Goal: Download file/media

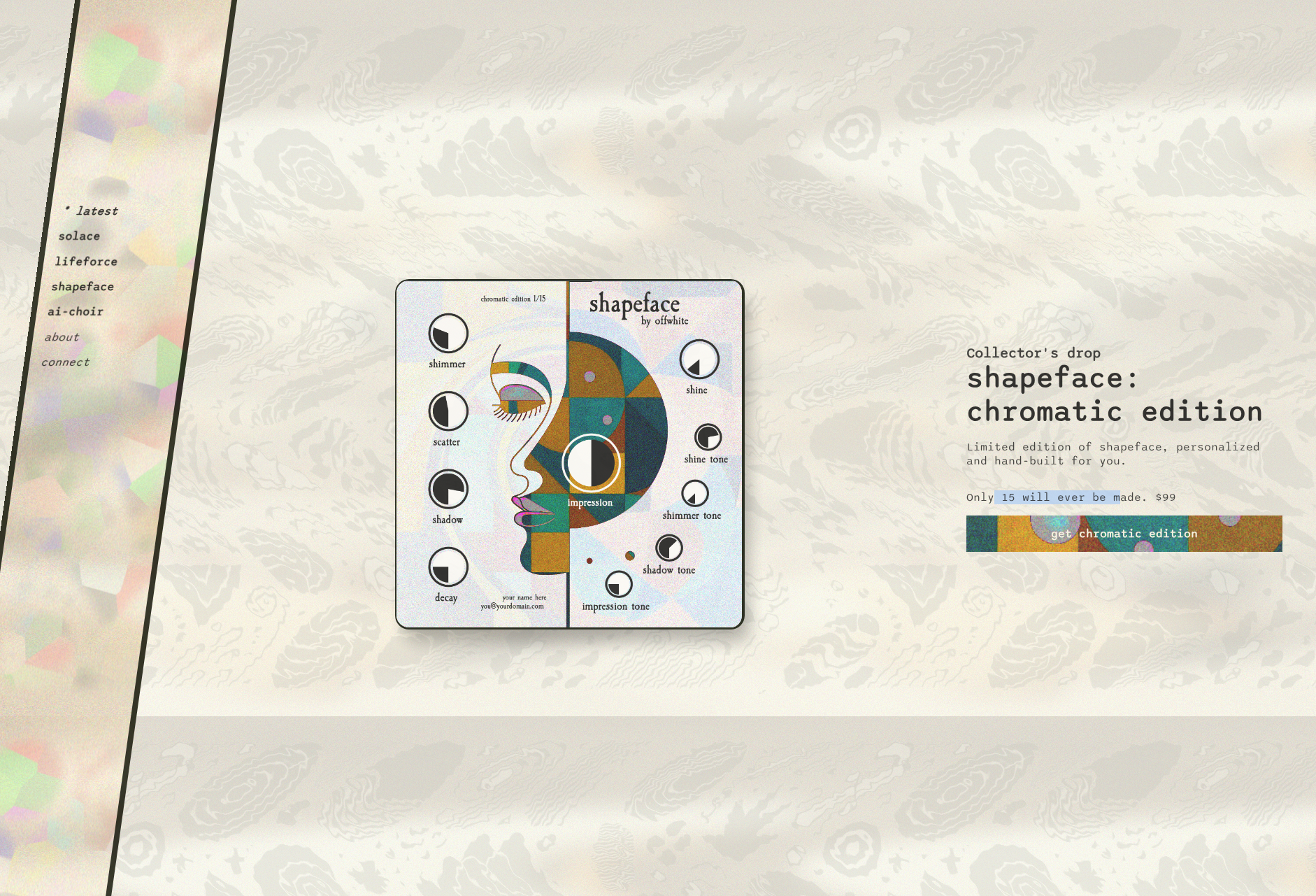
drag, startPoint x: 996, startPoint y: 501, endPoint x: 1120, endPoint y: 491, distance: 124.4
click at [1120, 491] on p "Only 15 will ever be made. $99" at bounding box center [1071, 496] width 210 height 14
drag, startPoint x: 1013, startPoint y: 497, endPoint x: 1109, endPoint y: 494, distance: 96.0
click at [1109, 494] on p "Only 15 will ever be made. $99" at bounding box center [1071, 496] width 210 height 14
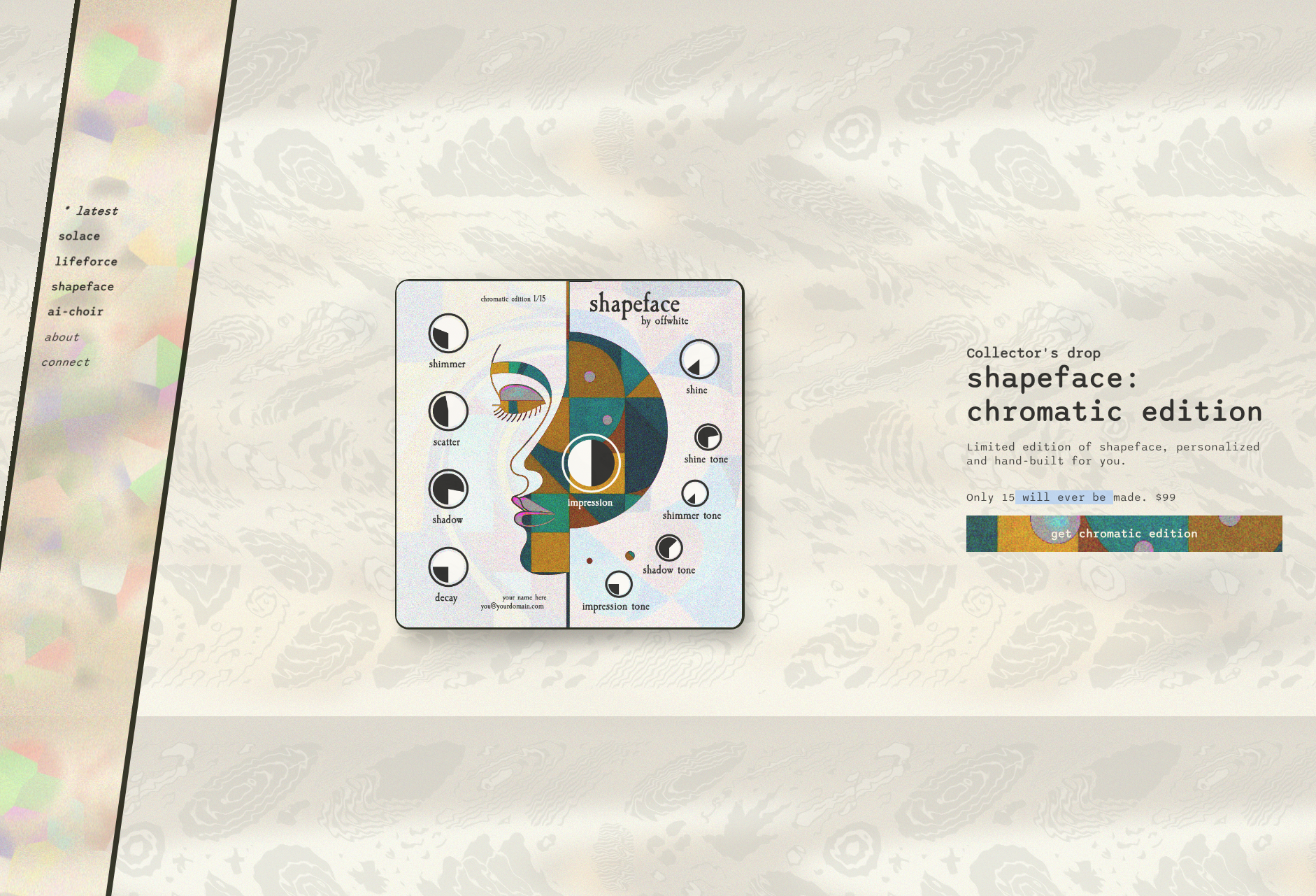
click at [1109, 494] on p "Only 15 will ever be made. $99" at bounding box center [1071, 496] width 210 height 14
drag, startPoint x: 1146, startPoint y: 491, endPoint x: 1189, endPoint y: 492, distance: 43.0
click at [1189, 492] on div "Collector's drop shapeface: chromatic edition Limited edition of shapeface, per…" at bounding box center [1124, 448] width 316 height 896
click at [1189, 493] on div "Collector's drop shapeface: chromatic edition Limited edition of shapeface, per…" at bounding box center [1124, 448] width 316 height 896
drag, startPoint x: 1094, startPoint y: 496, endPoint x: 995, endPoint y: 505, distance: 99.4
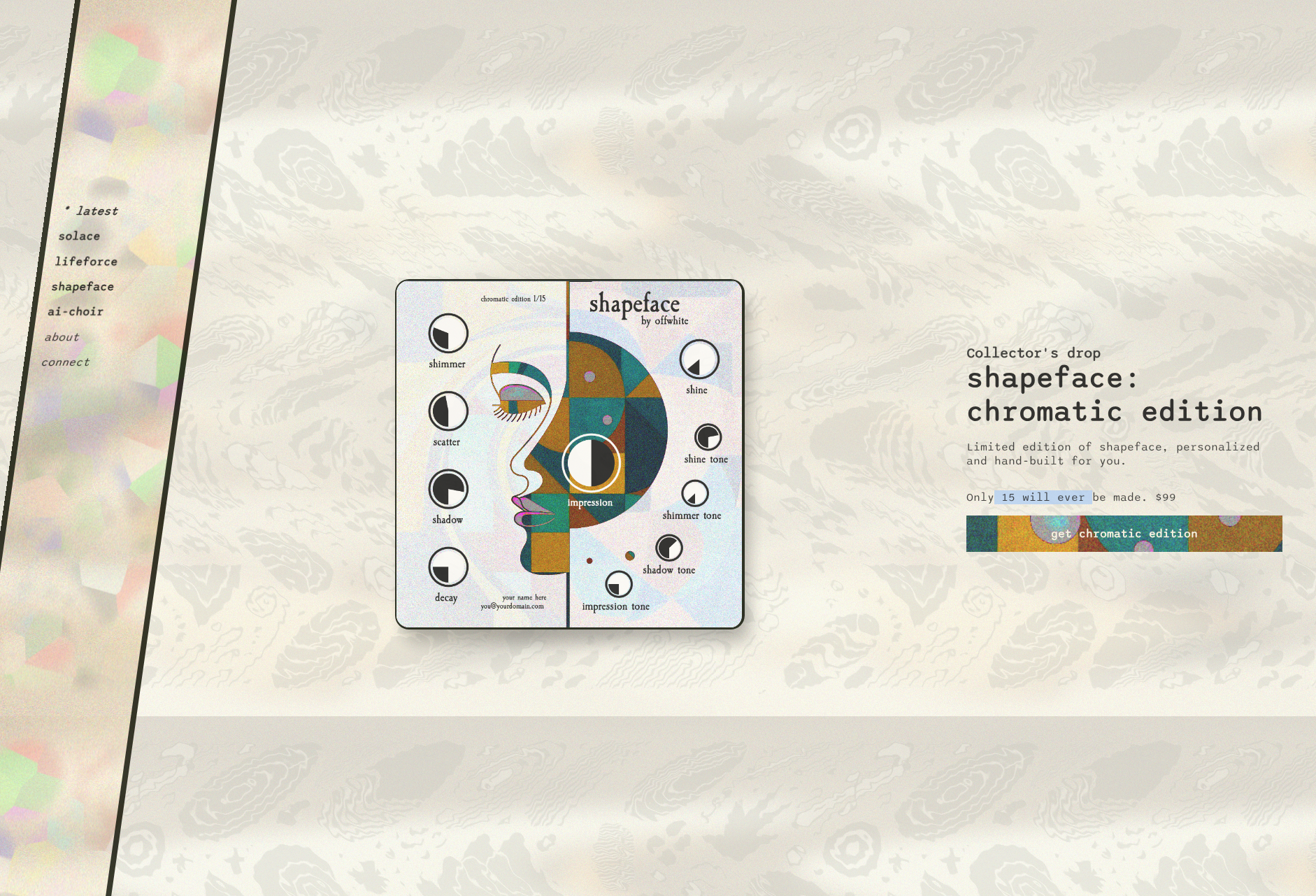
click at [995, 505] on div "Collector's drop shapeface: chromatic edition Limited edition of shapeface, per…" at bounding box center [1124, 448] width 316 height 896
click at [1046, 449] on p "Limited edition of shapeface, personalized and hand-built for you." at bounding box center [1124, 453] width 316 height 28
drag, startPoint x: 1074, startPoint y: 495, endPoint x: 1038, endPoint y: 453, distance: 55.3
click at [1038, 453] on div "Collector's drop shapeface: chromatic edition Limited edition of shapeface, per…" at bounding box center [1124, 448] width 316 height 896
click at [1038, 453] on p "Limited edition of shapeface, personalized and hand-built for you." at bounding box center [1124, 453] width 316 height 28
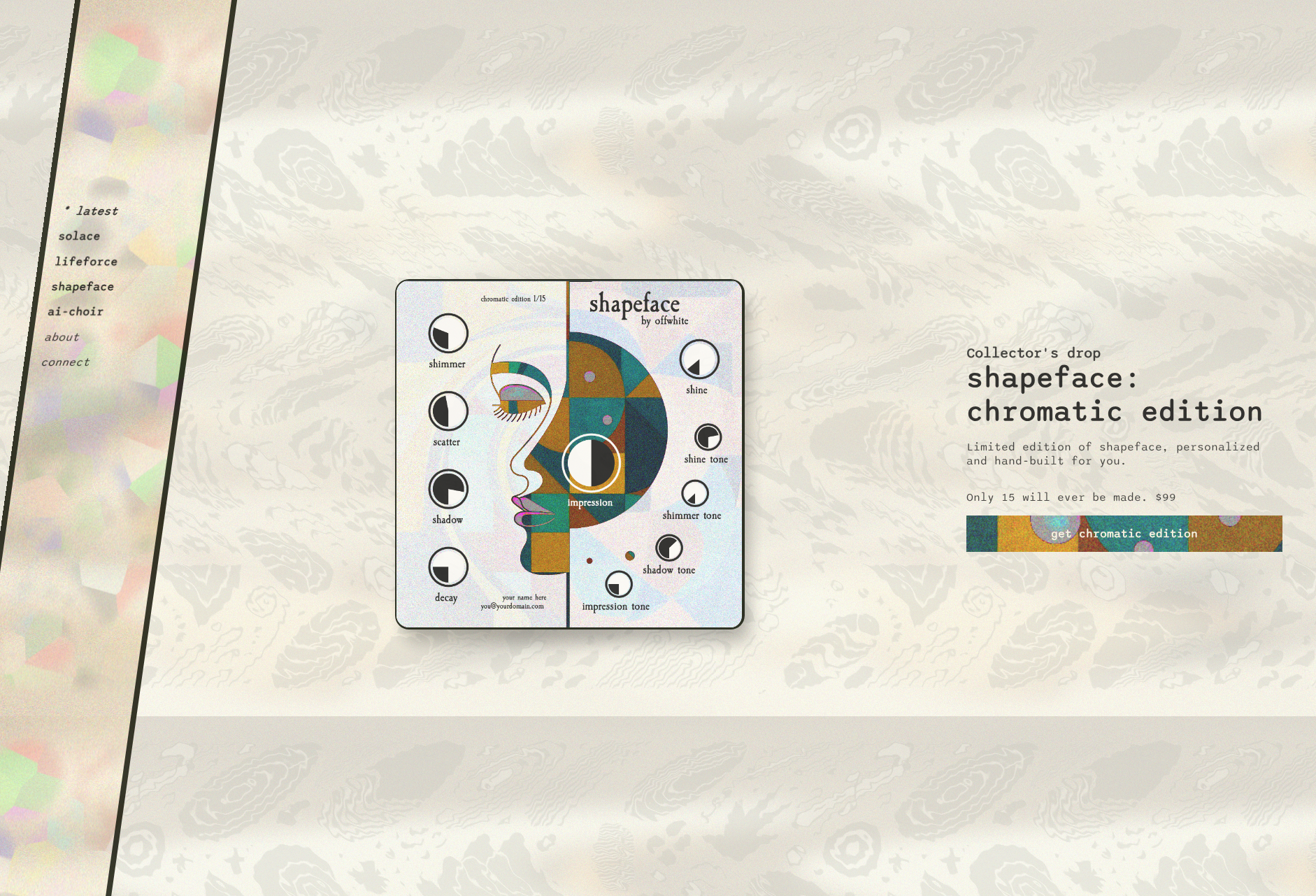
click at [77, 232] on button "solace" at bounding box center [79, 236] width 44 height 14
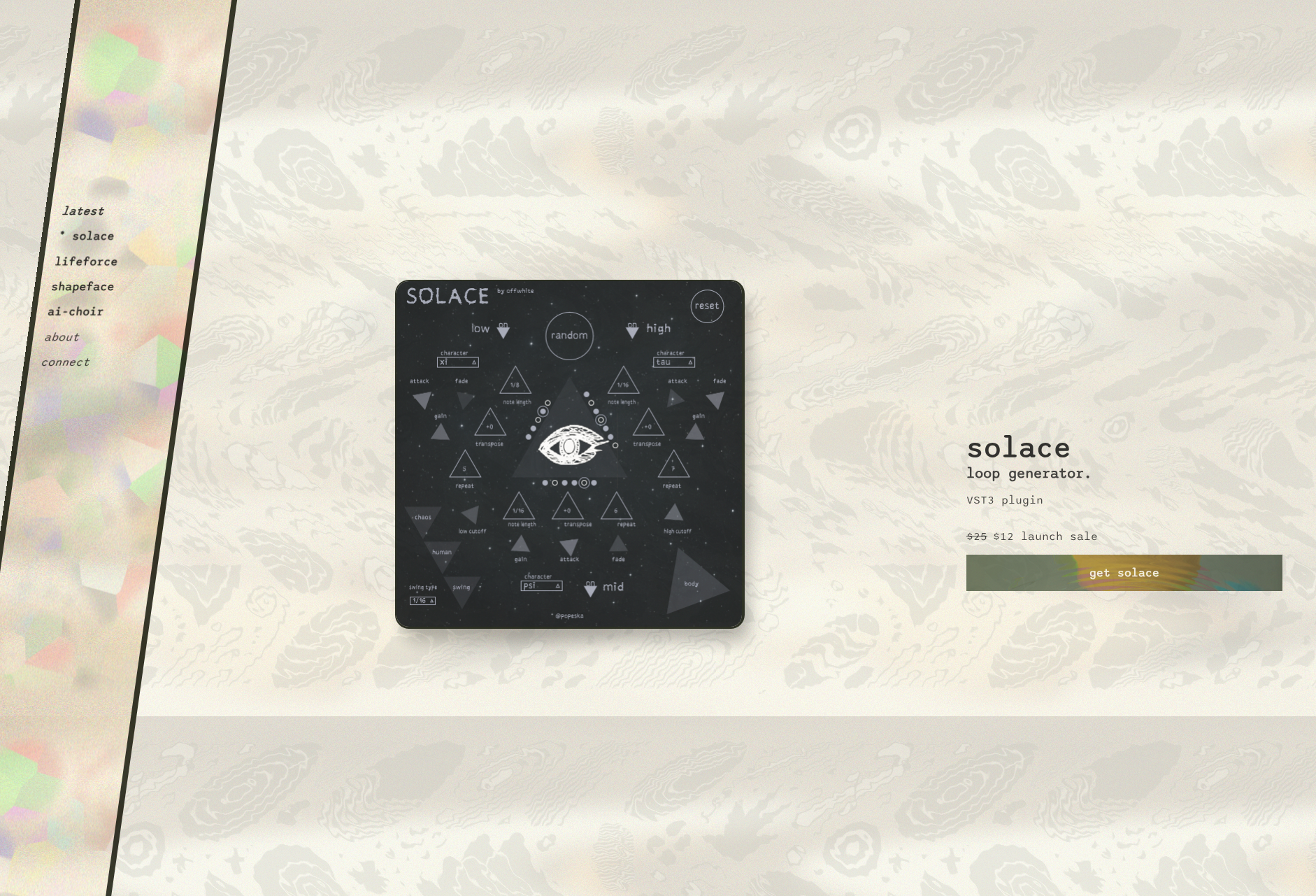
click at [96, 267] on button "lifeforce" at bounding box center [86, 261] width 65 height 14
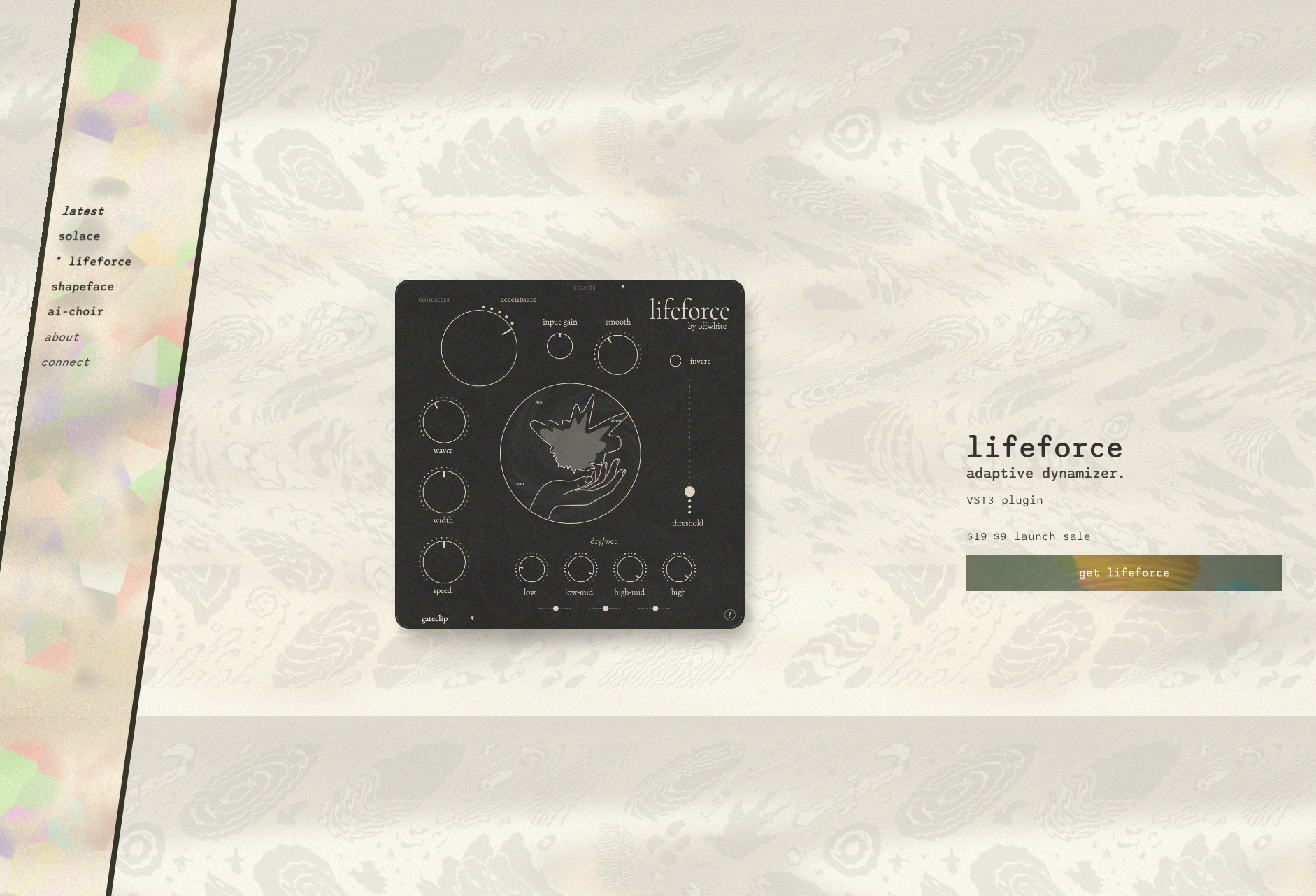
click at [89, 287] on button "shapeface" at bounding box center [83, 287] width 65 height 14
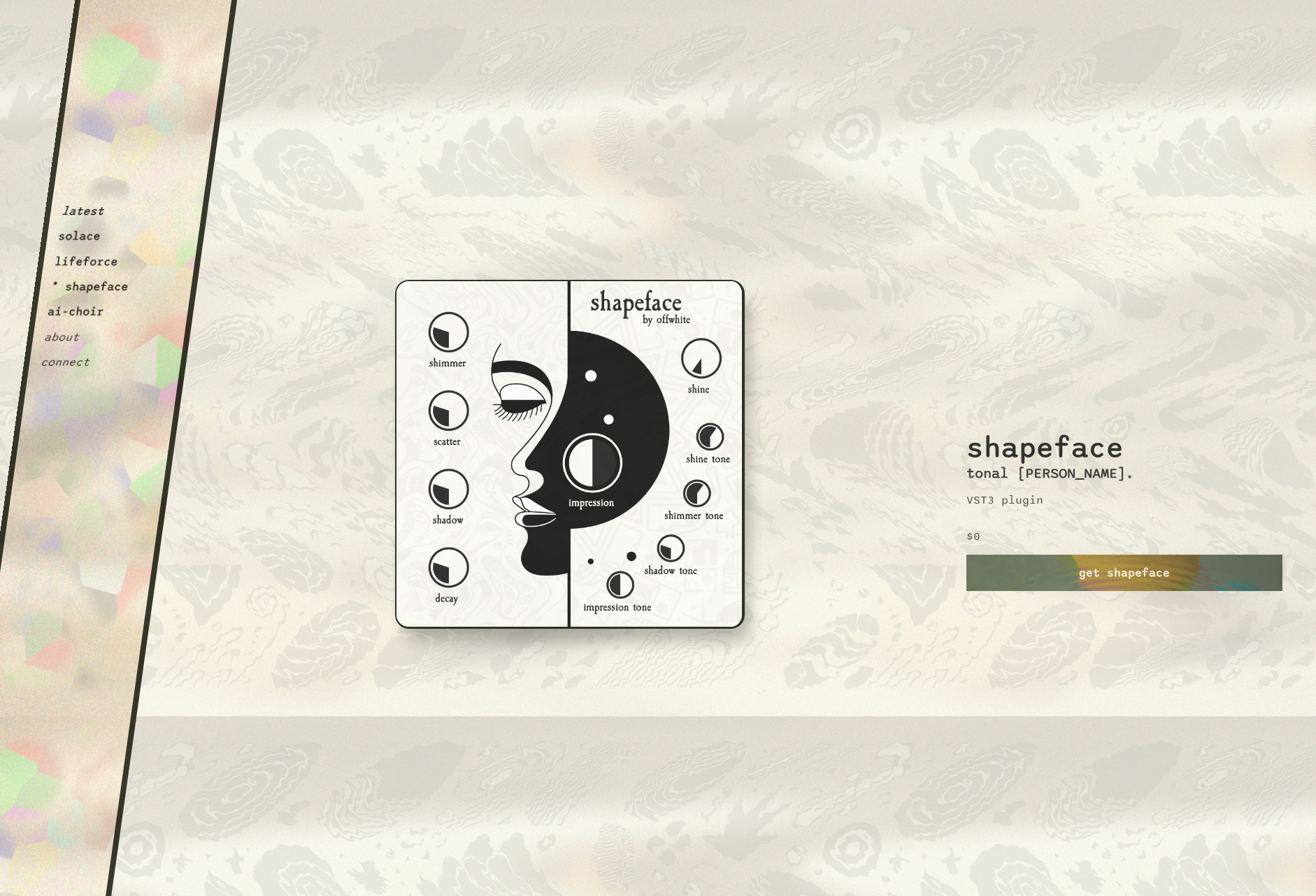
click at [76, 309] on button "ai-choir" at bounding box center [76, 312] width 58 height 14
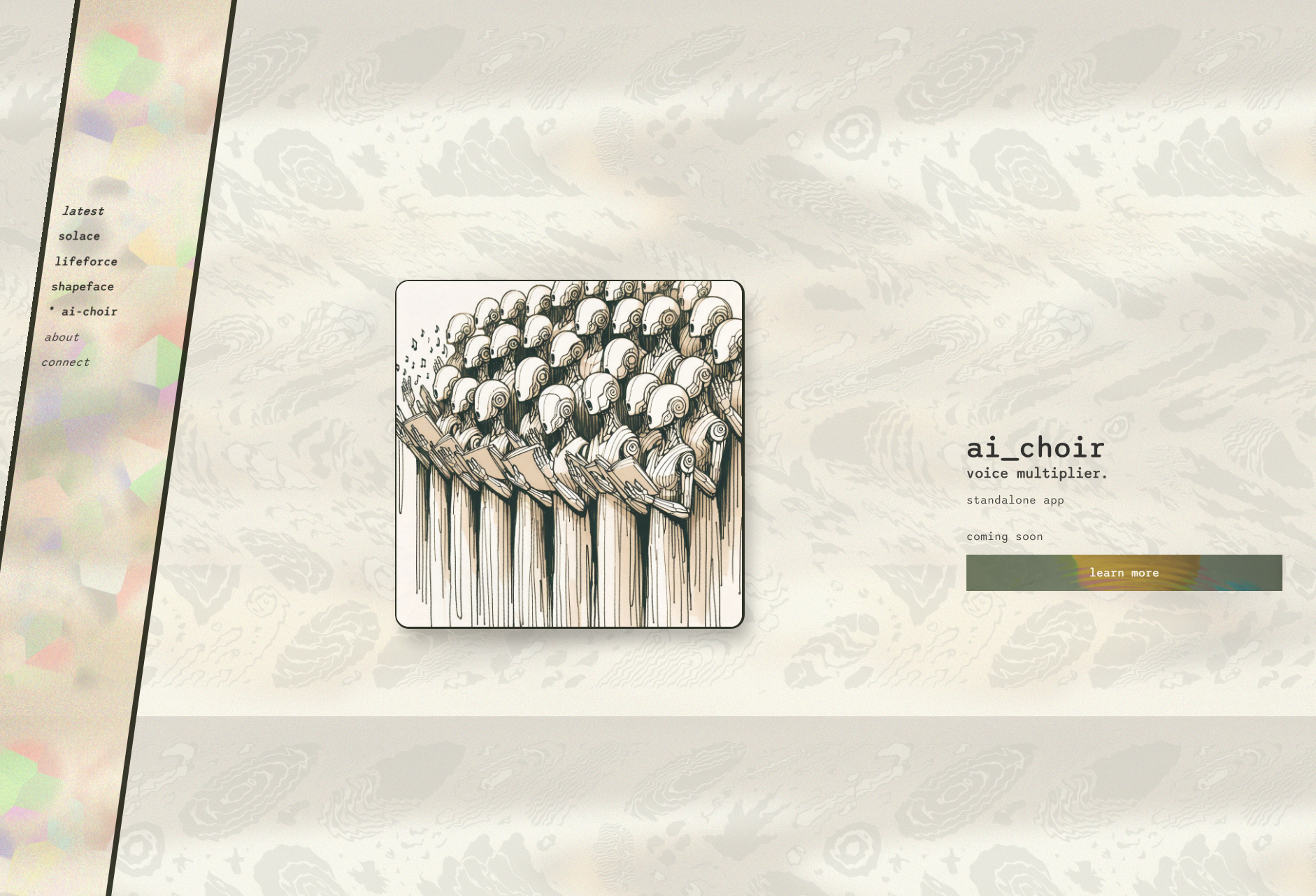
click at [67, 333] on button "about" at bounding box center [62, 337] width 37 height 14
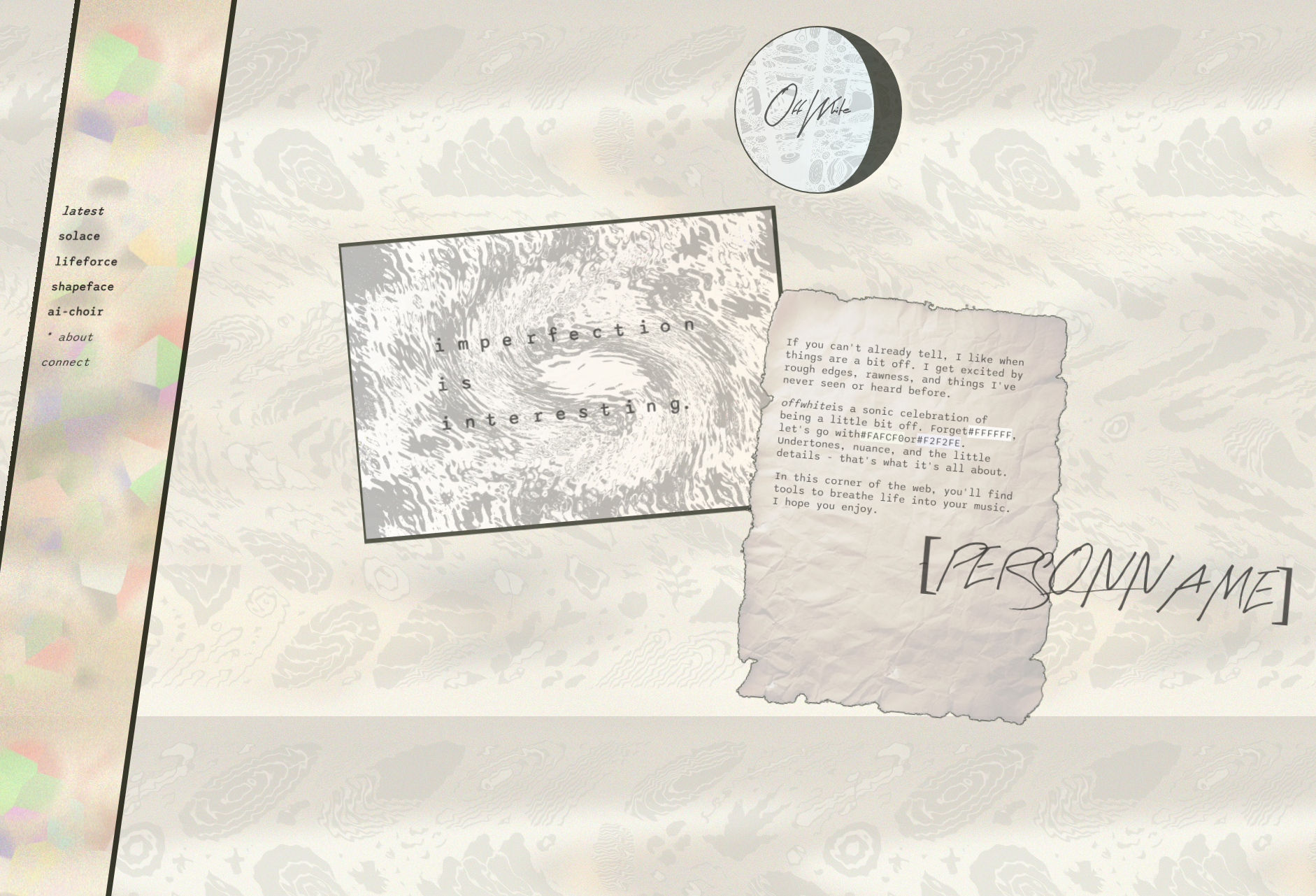
click at [80, 202] on div "latest solace lifeforce shapeface ai-choir * about connect" at bounding box center [96, 190] width 113 height 358
click at [79, 212] on button "latest" at bounding box center [83, 211] width 44 height 14
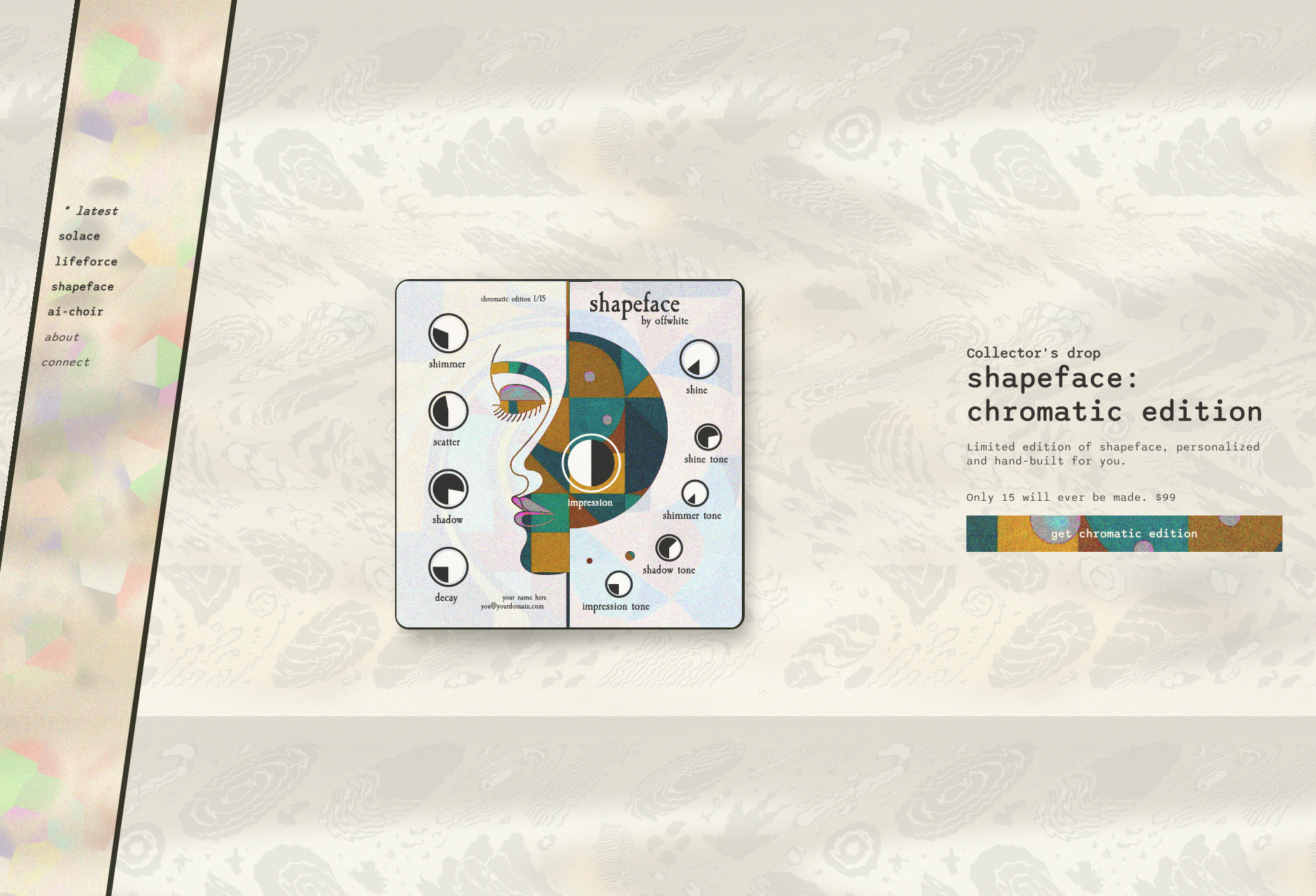
click at [86, 233] on button "solace" at bounding box center [79, 236] width 44 height 14
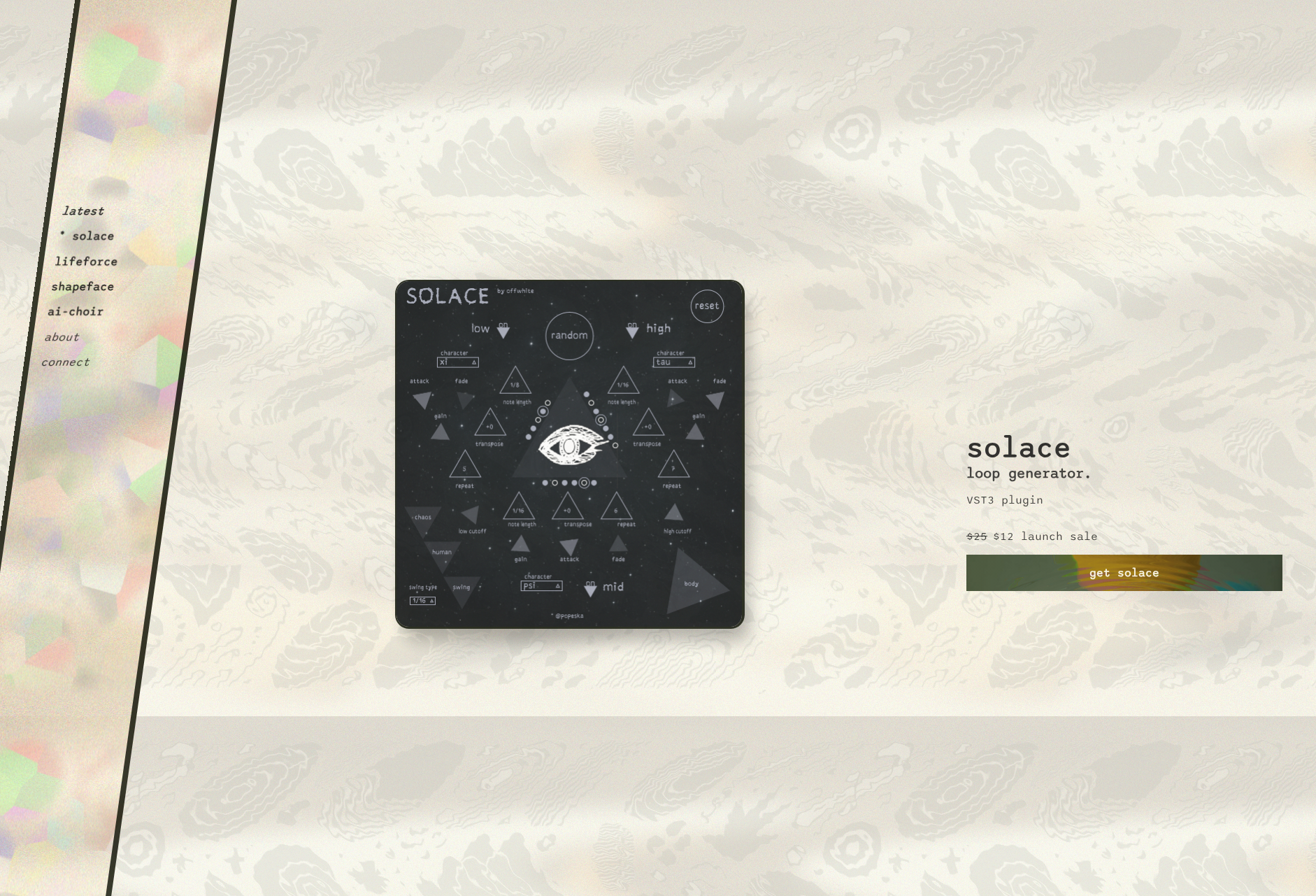
click at [1067, 577] on link "get solace" at bounding box center [1124, 572] width 316 height 36
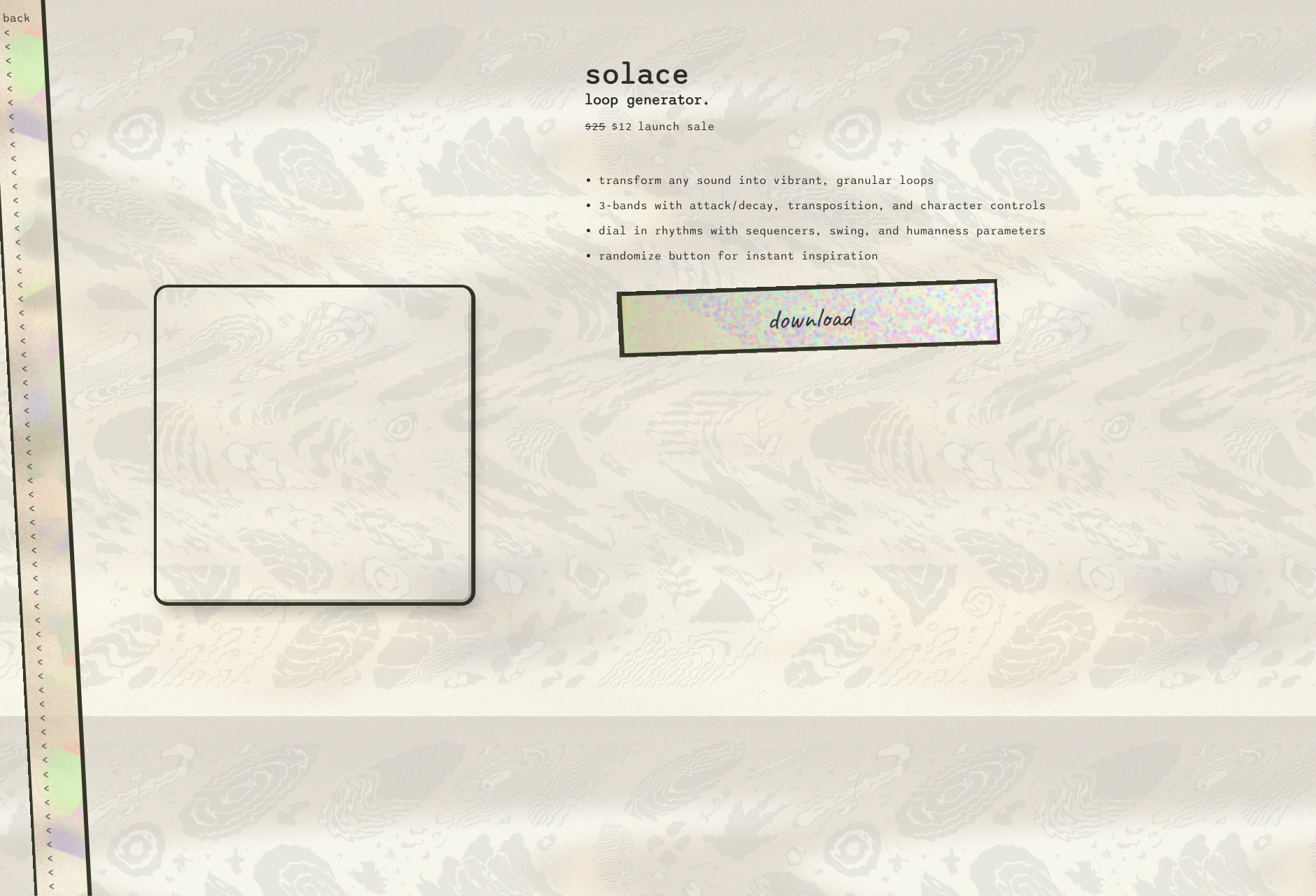
click at [867, 408] on div "solace loop generator. $25 $12 launch sale transform any sound into vibrant, gr…" at bounding box center [935, 448] width 762 height 896
click at [809, 314] on link "download" at bounding box center [808, 318] width 384 height 78
